Goal: Information Seeking & Learning: Learn about a topic

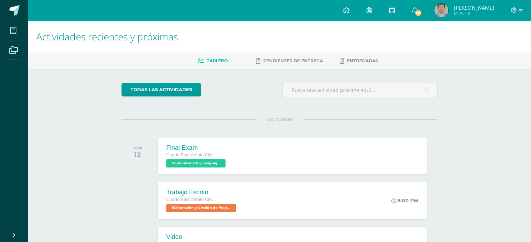
click at [399, 9] on link at bounding box center [391, 10] width 22 height 21
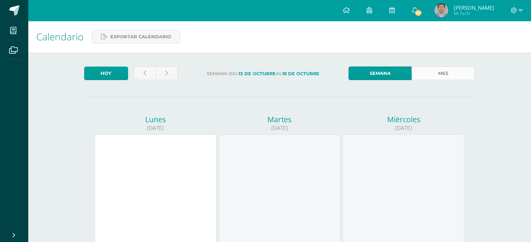
click at [468, 75] on link "Mes" at bounding box center [442, 74] width 63 height 14
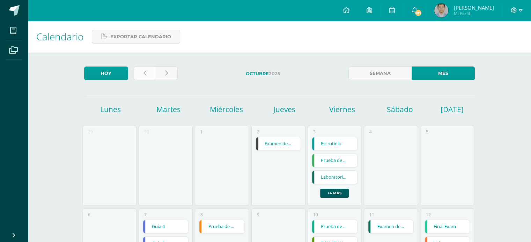
click at [141, 73] on link at bounding box center [145, 74] width 22 height 14
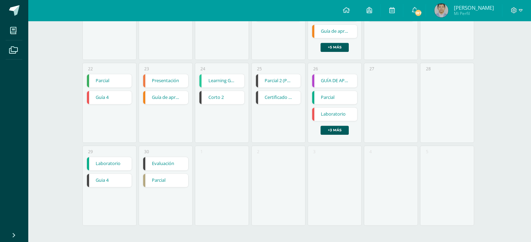
scroll to position [313, 0]
click at [110, 162] on link "Laboratorio" at bounding box center [109, 163] width 45 height 13
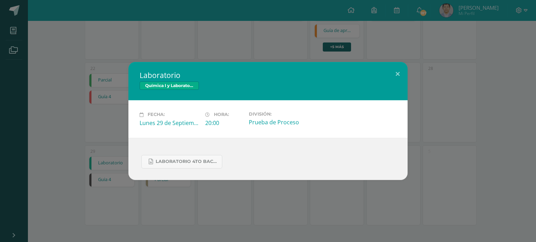
click at [453, 143] on div "Laboratorio Química I y Laboratorio Fecha: Lunes 29 de Septiembre Hora: 20:00 D…" at bounding box center [268, 121] width 530 height 118
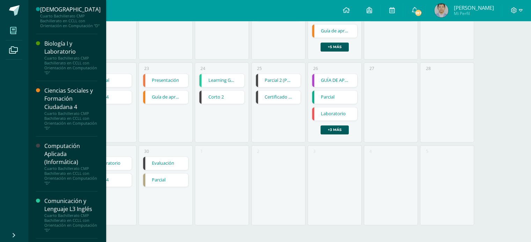
click at [13, 29] on icon at bounding box center [13, 30] width 6 height 7
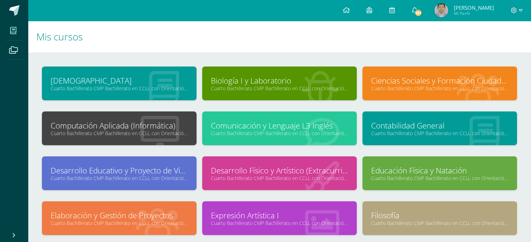
click at [269, 124] on link "Comunicación y Lenguaje L3 Inglés" at bounding box center [279, 125] width 137 height 11
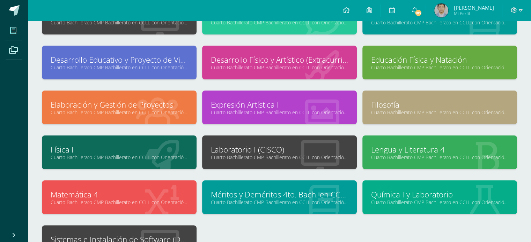
scroll to position [174, 0]
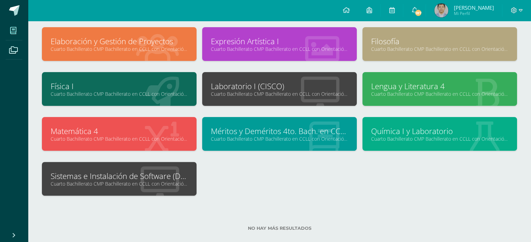
click at [423, 87] on link "Lengua y Literatura 4" at bounding box center [439, 86] width 137 height 11
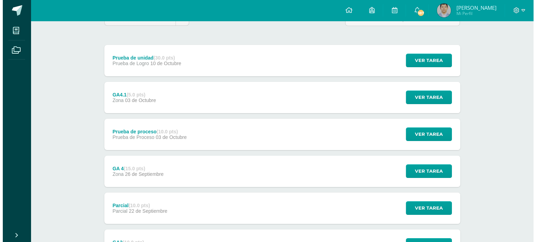
scroll to position [58, 0]
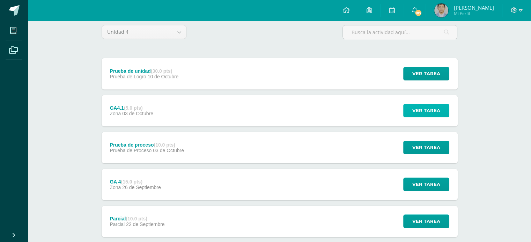
click at [444, 111] on button "Ver tarea" at bounding box center [426, 111] width 46 height 14
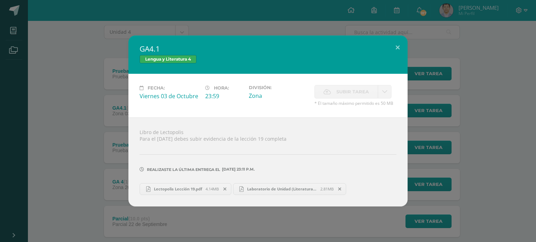
click at [293, 187] on span "Laboratorio de Unidad (Literatura).pdf" at bounding box center [281, 189] width 77 height 5
